Goal: Find specific page/section: Find specific page/section

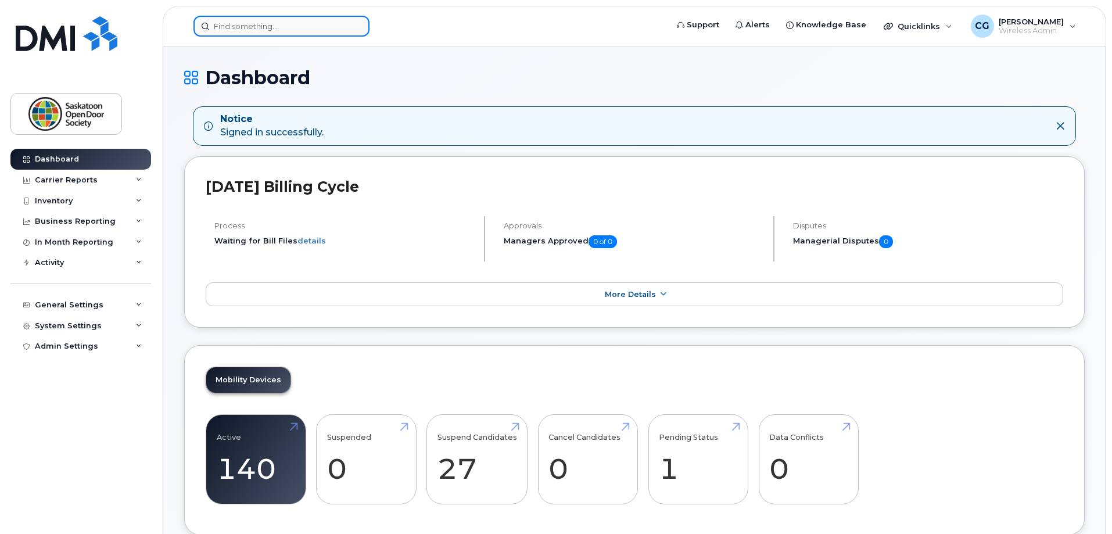
click at [268, 25] on input at bounding box center [281, 26] width 176 height 21
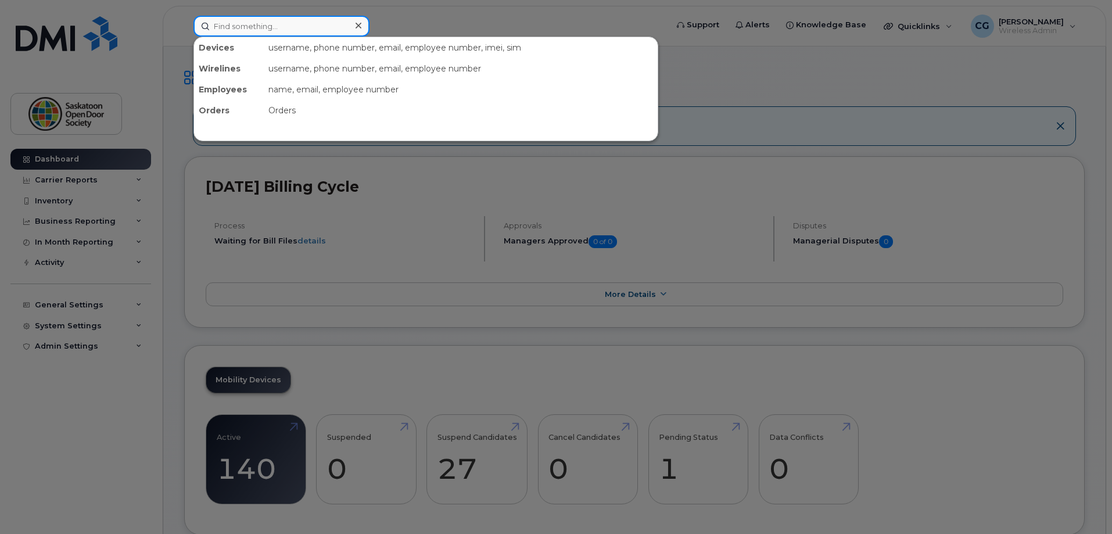
paste input "[PHONE_NUMBER]"
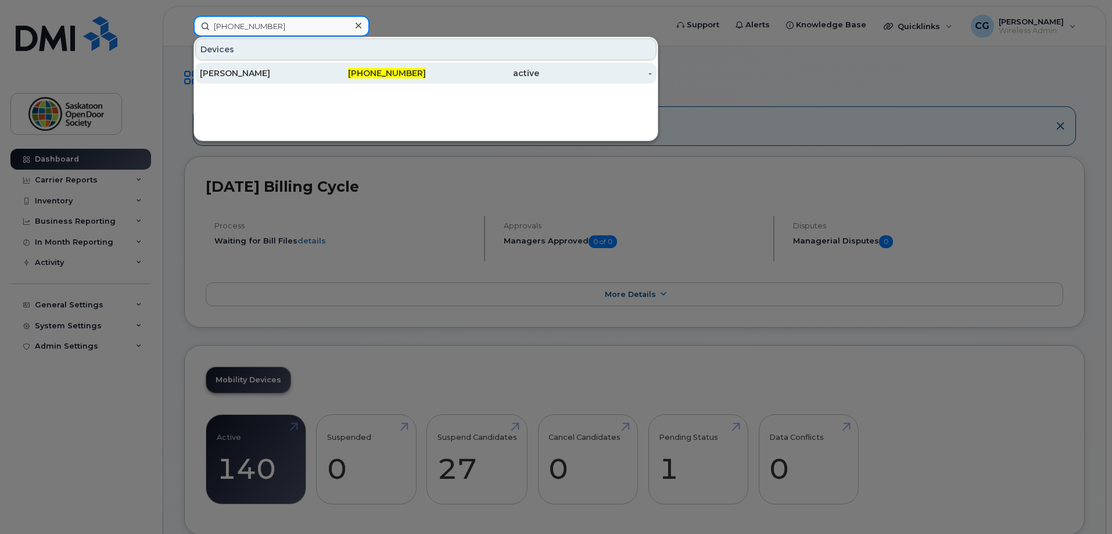
type input "[PHONE_NUMBER]"
click at [327, 75] on div "[PHONE_NUMBER]" at bounding box center [369, 73] width 113 height 12
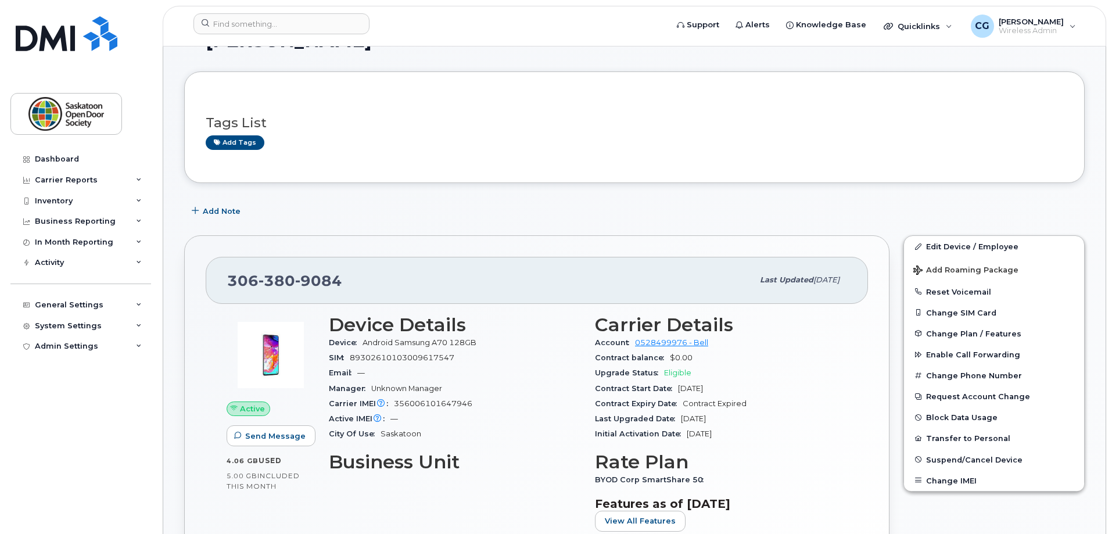
scroll to position [58, 0]
